Goal: Task Accomplishment & Management: Manage account settings

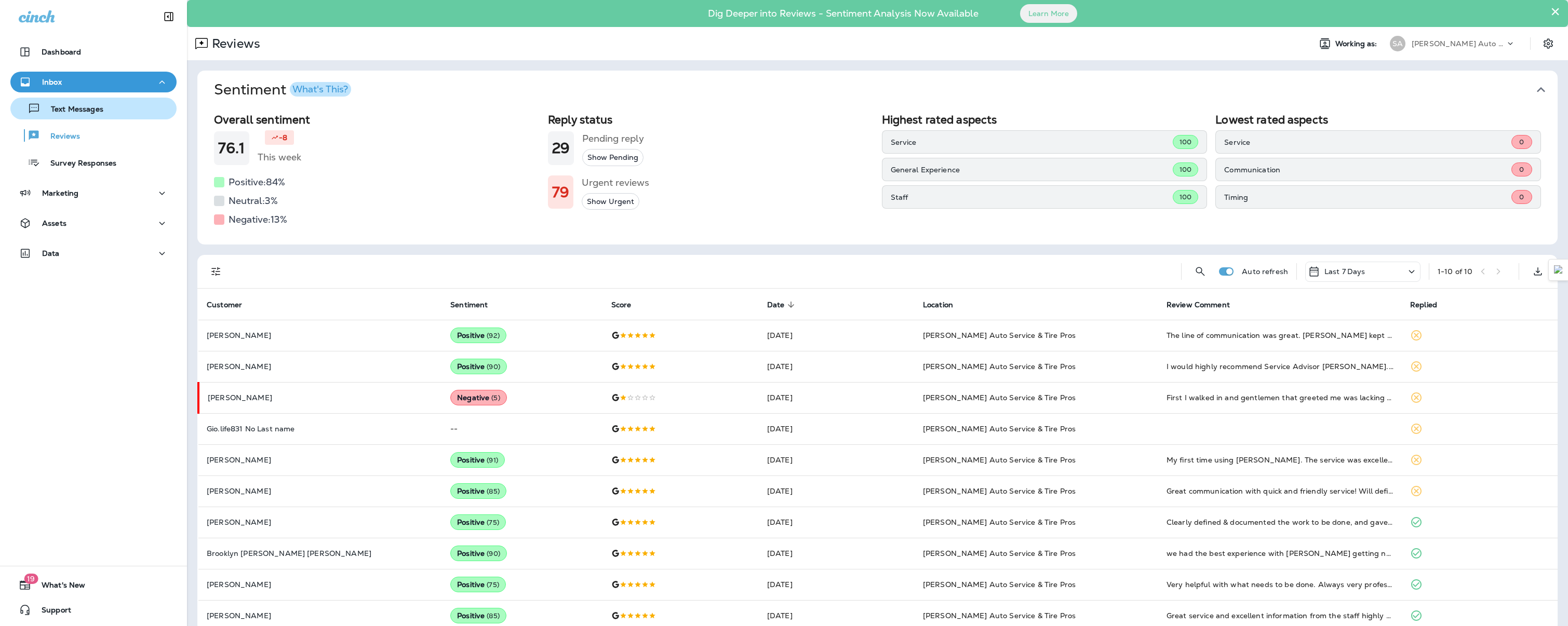
click at [65, 116] on div "Text Messages" at bounding box center [59, 109] width 89 height 16
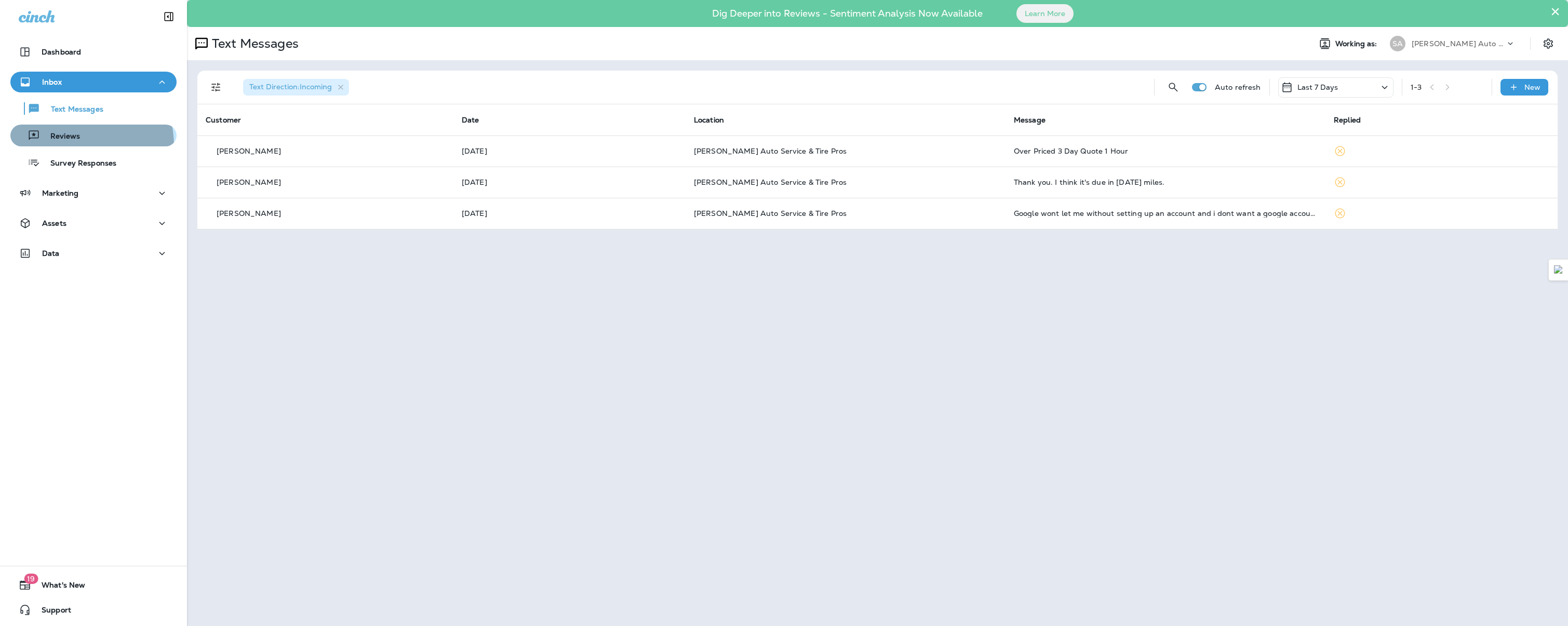
click at [66, 146] on button "Reviews" at bounding box center [93, 136] width 166 height 22
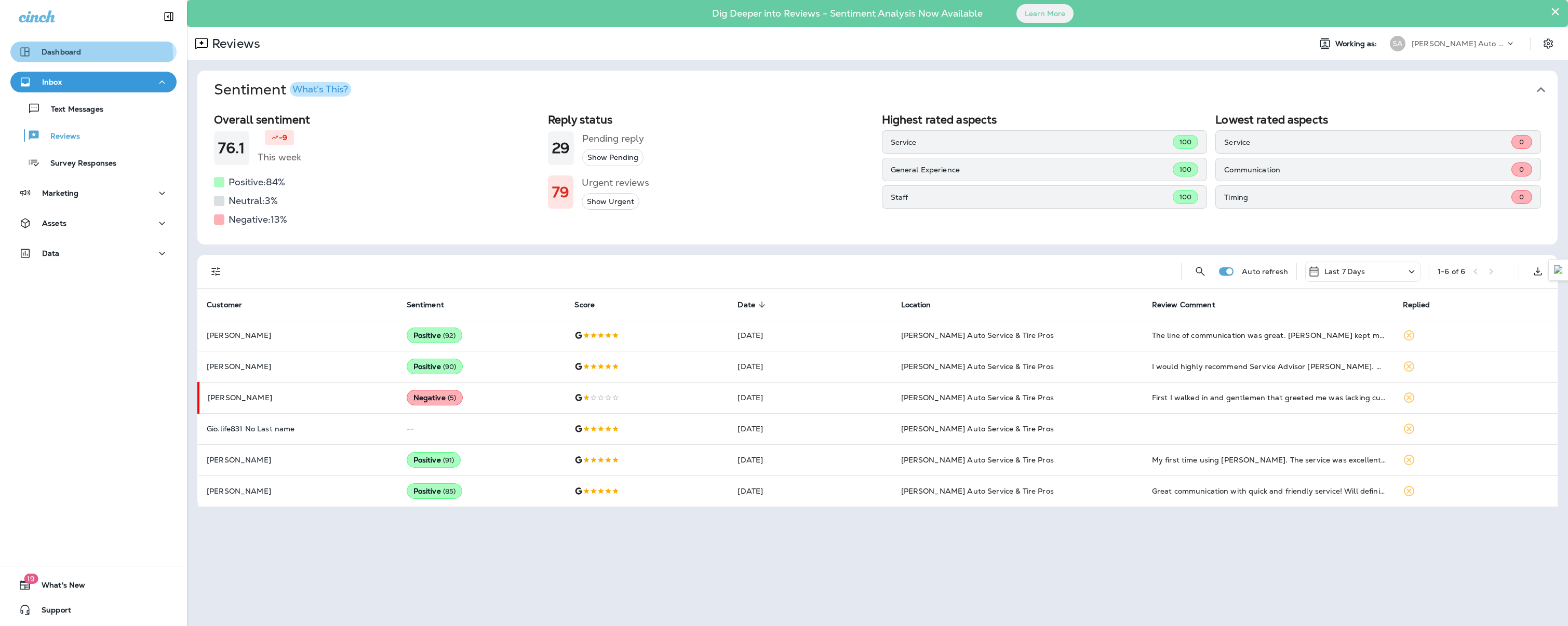
click at [71, 55] on p "Dashboard" at bounding box center [61, 52] width 40 height 9
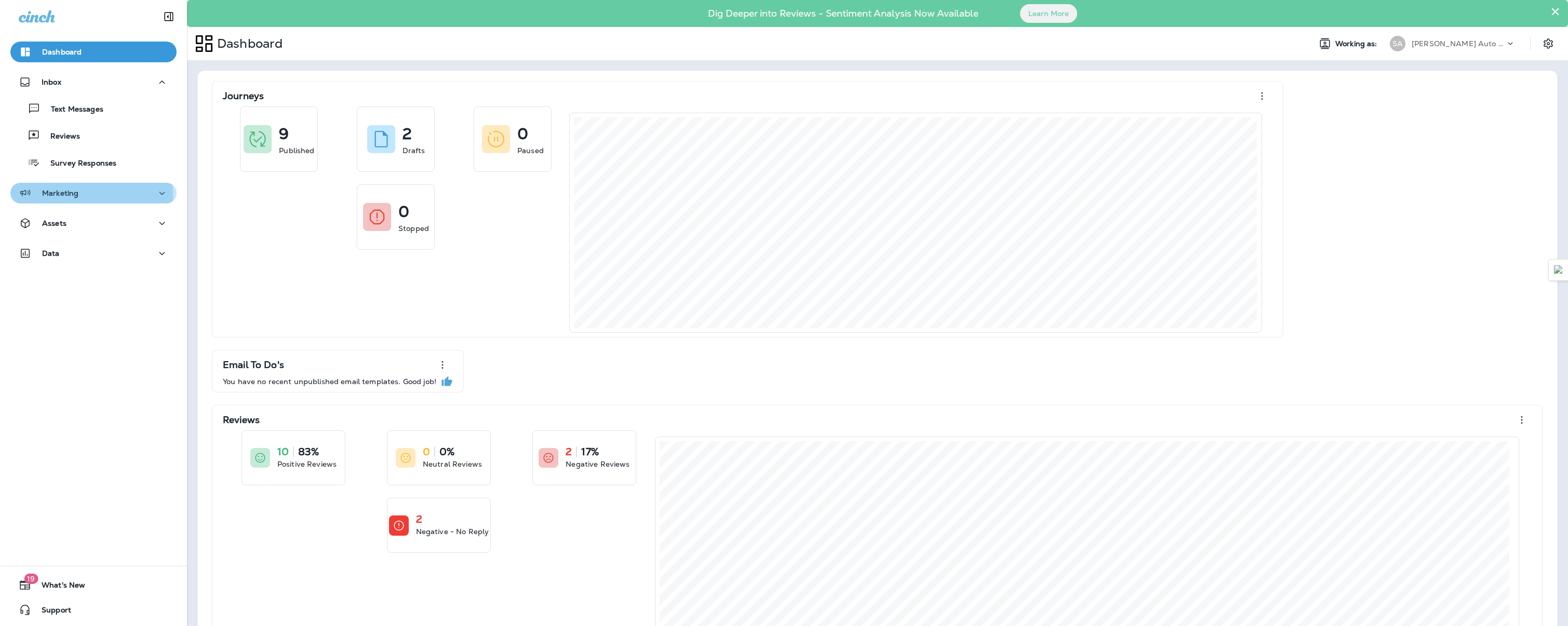
click at [58, 196] on p "Marketing" at bounding box center [60, 193] width 37 height 9
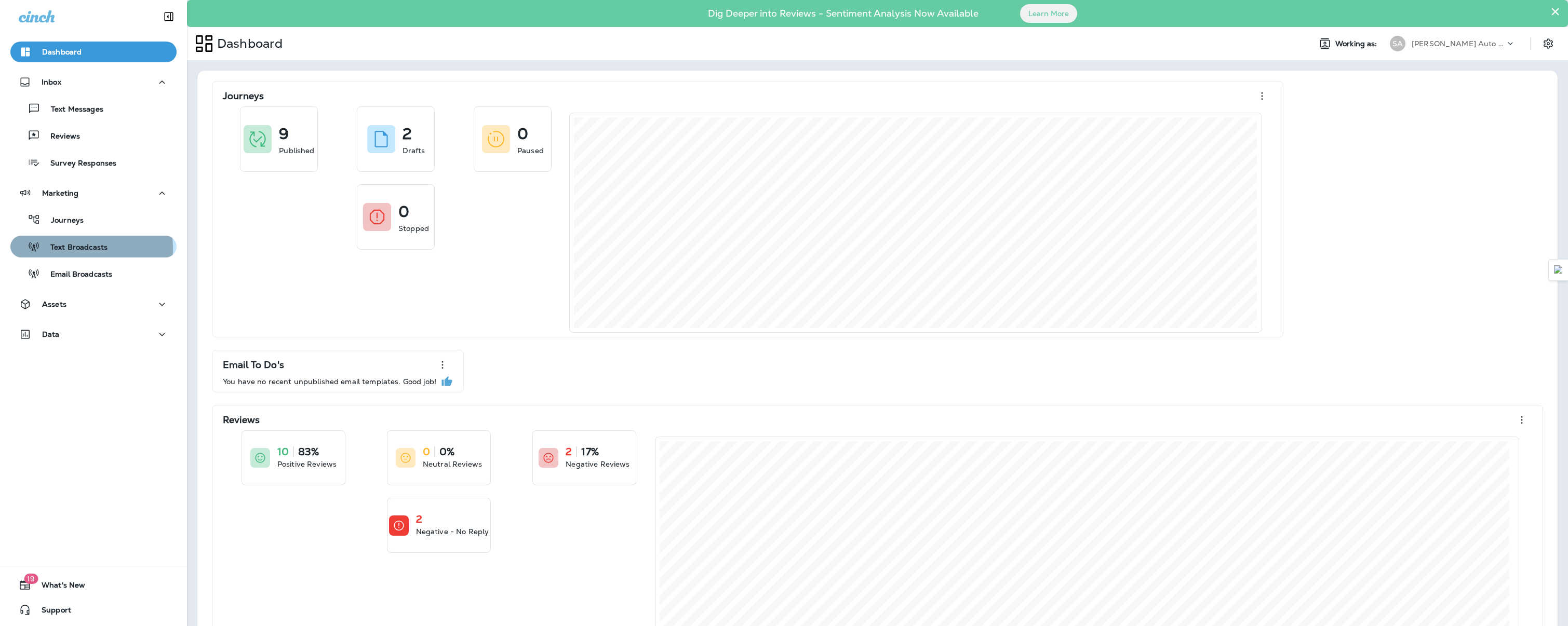
click at [71, 249] on p "Text Broadcasts" at bounding box center [74, 248] width 68 height 10
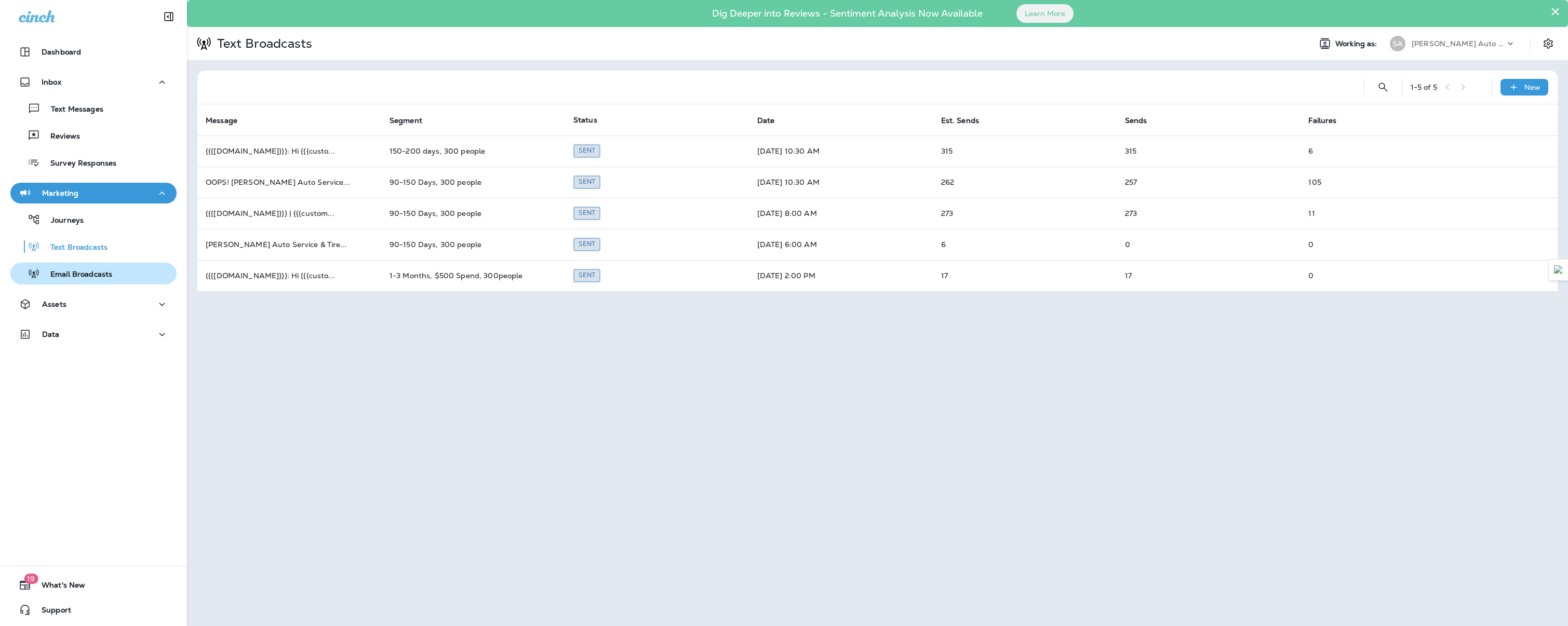
click at [80, 281] on button "Email Broadcasts" at bounding box center [93, 274] width 166 height 22
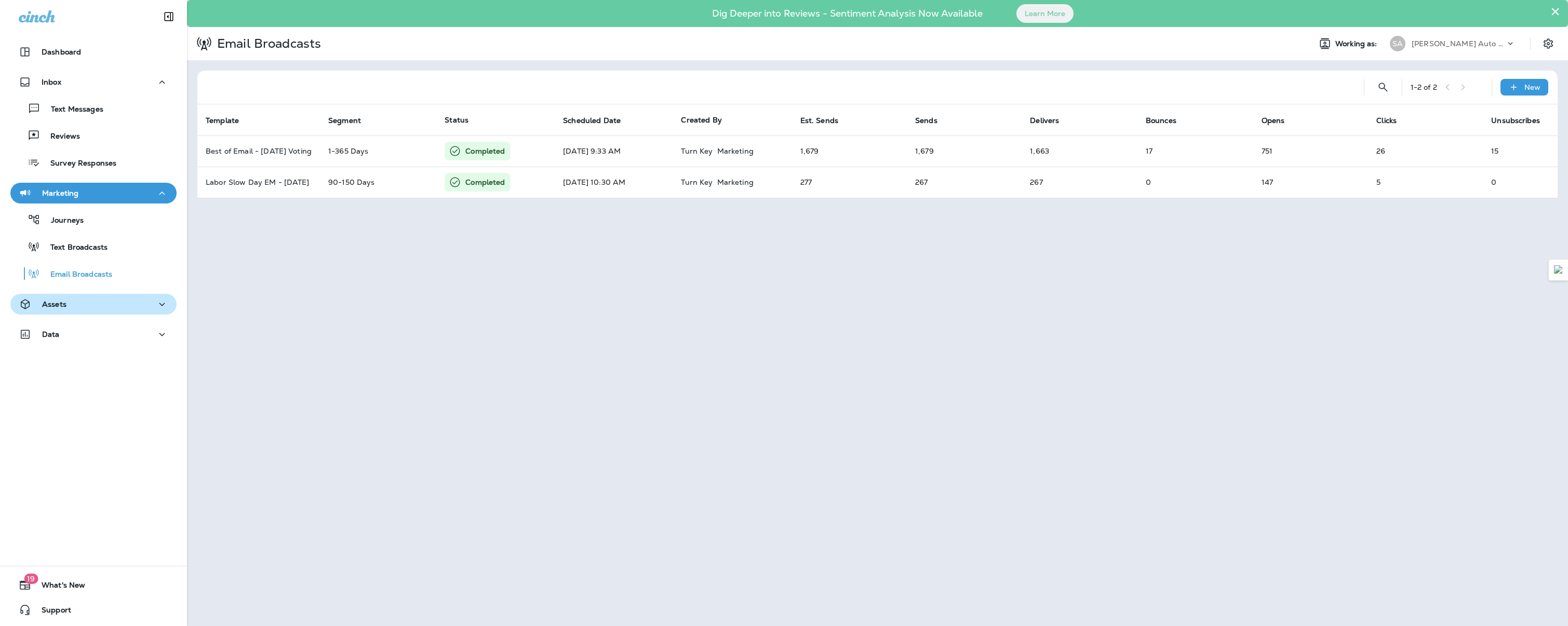
click at [80, 308] on div "Assets" at bounding box center [94, 304] width 150 height 13
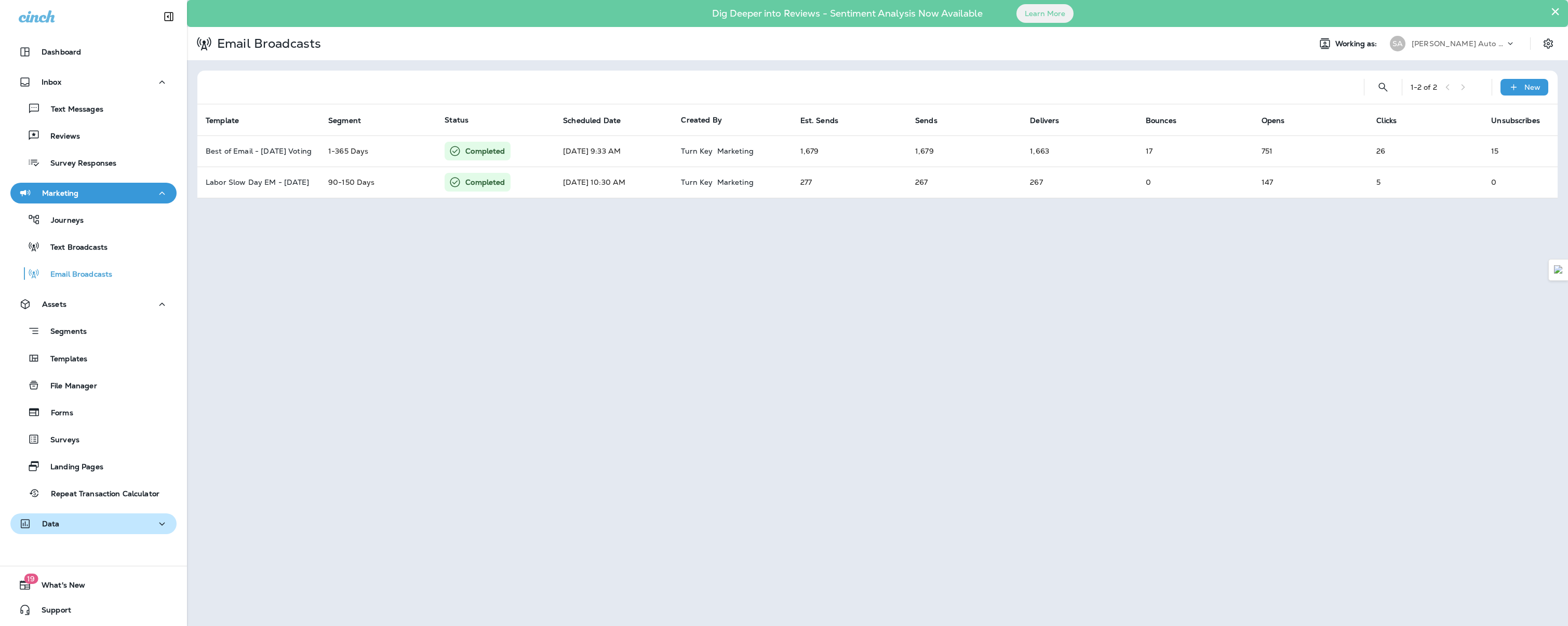
click at [89, 534] on button "Data" at bounding box center [93, 524] width 166 height 21
click at [69, 253] on div "Text Broadcasts" at bounding box center [61, 247] width 93 height 16
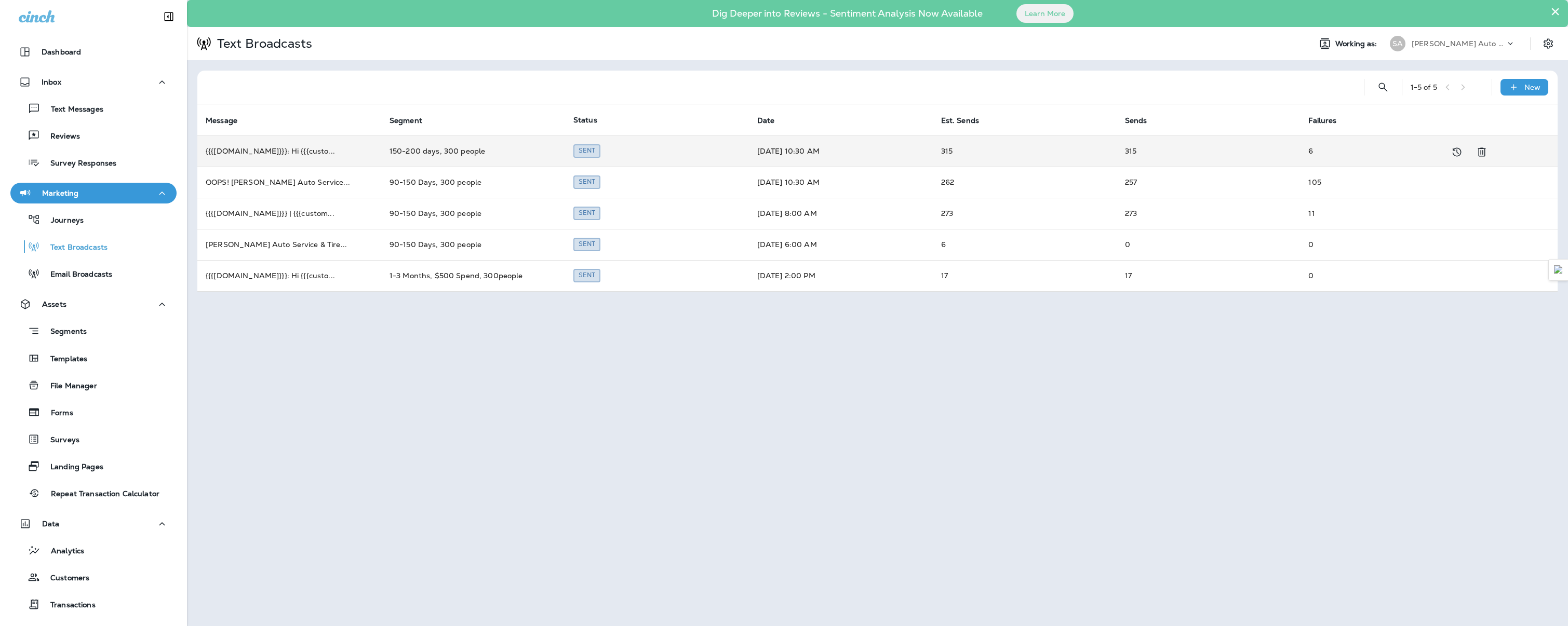
click at [283, 154] on td "{{{[DOMAIN_NAME]}}}: Hi {{{custo ..." at bounding box center [289, 151] width 184 height 31
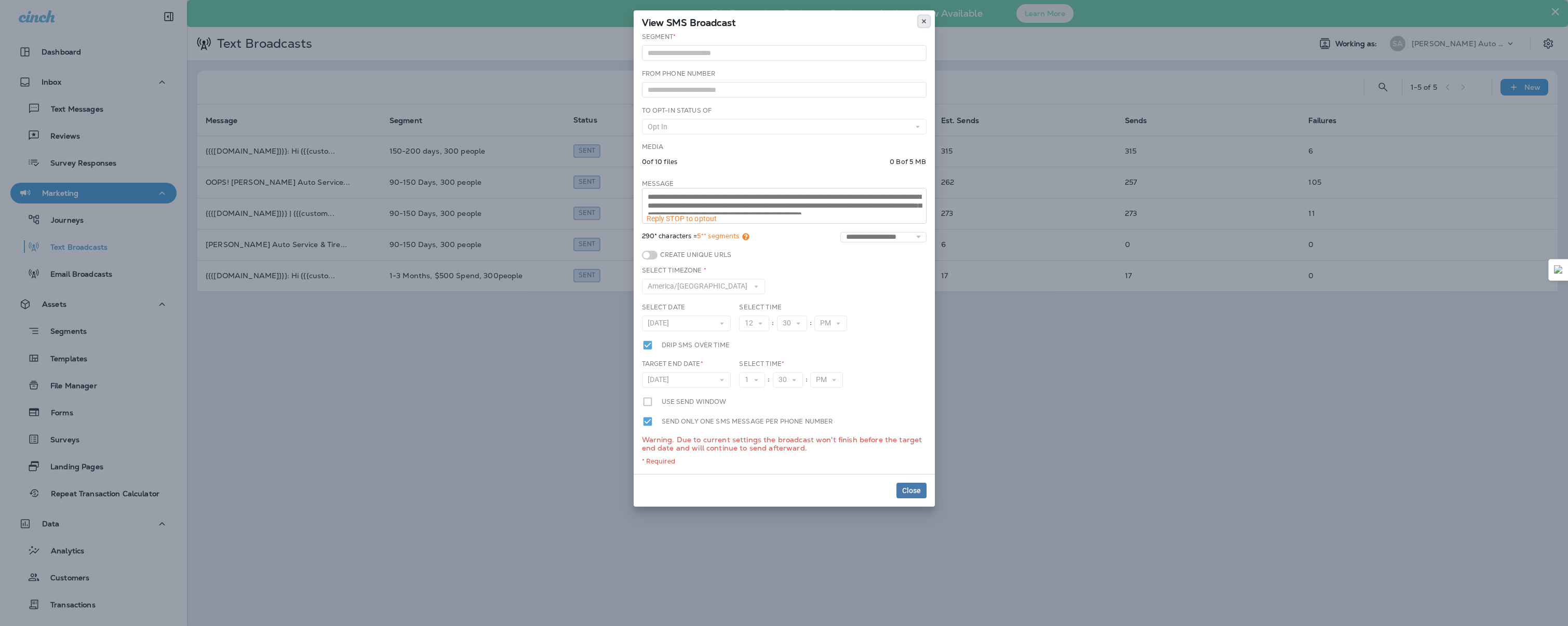
click at [928, 18] on button at bounding box center [924, 21] width 12 height 12
